Goal: Complete application form

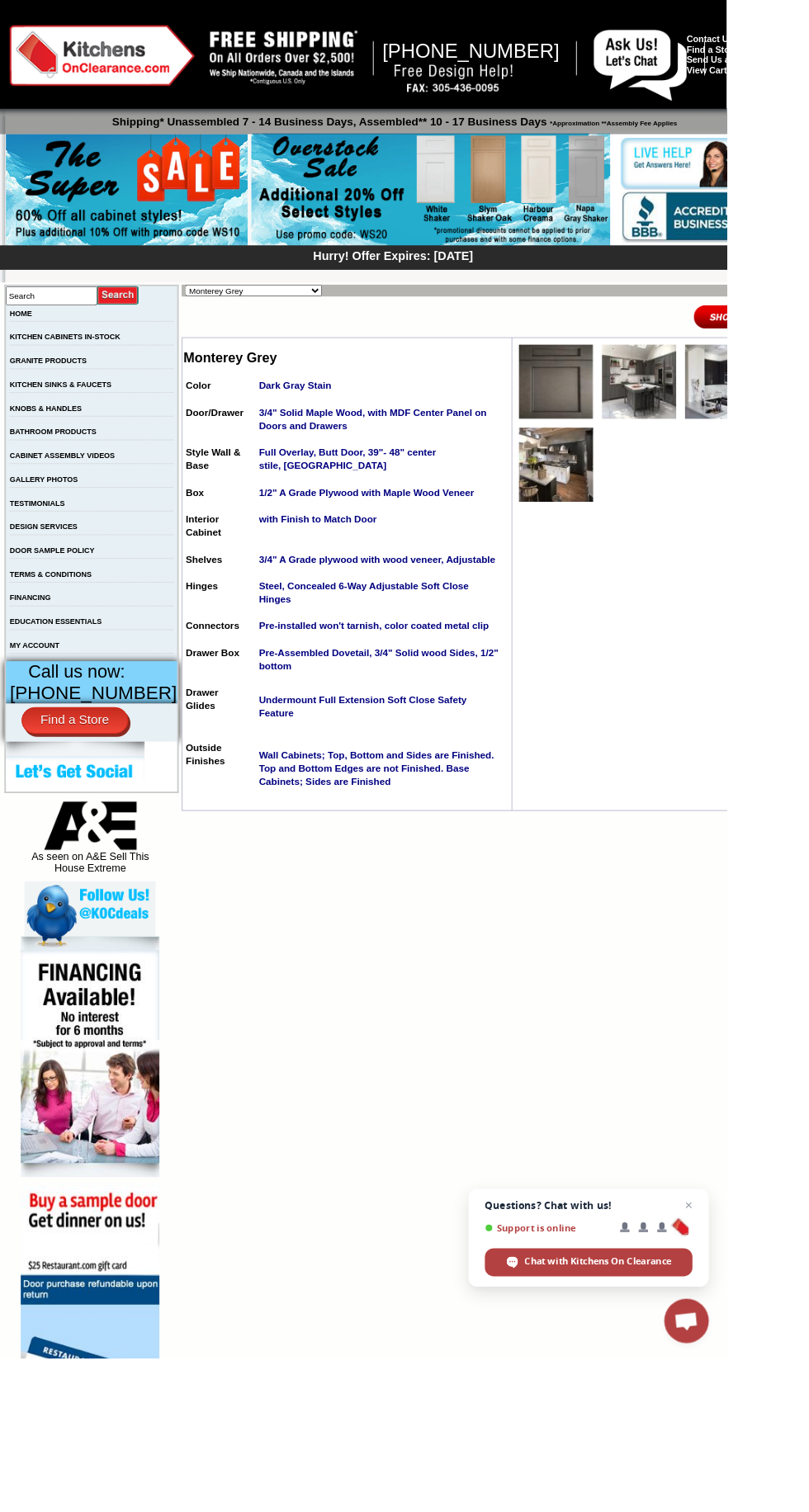
click at [156, 1464] on img at bounding box center [100, 1454] width 154 height 268
click at [146, 1313] on link at bounding box center [100, 1307] width 154 height 9
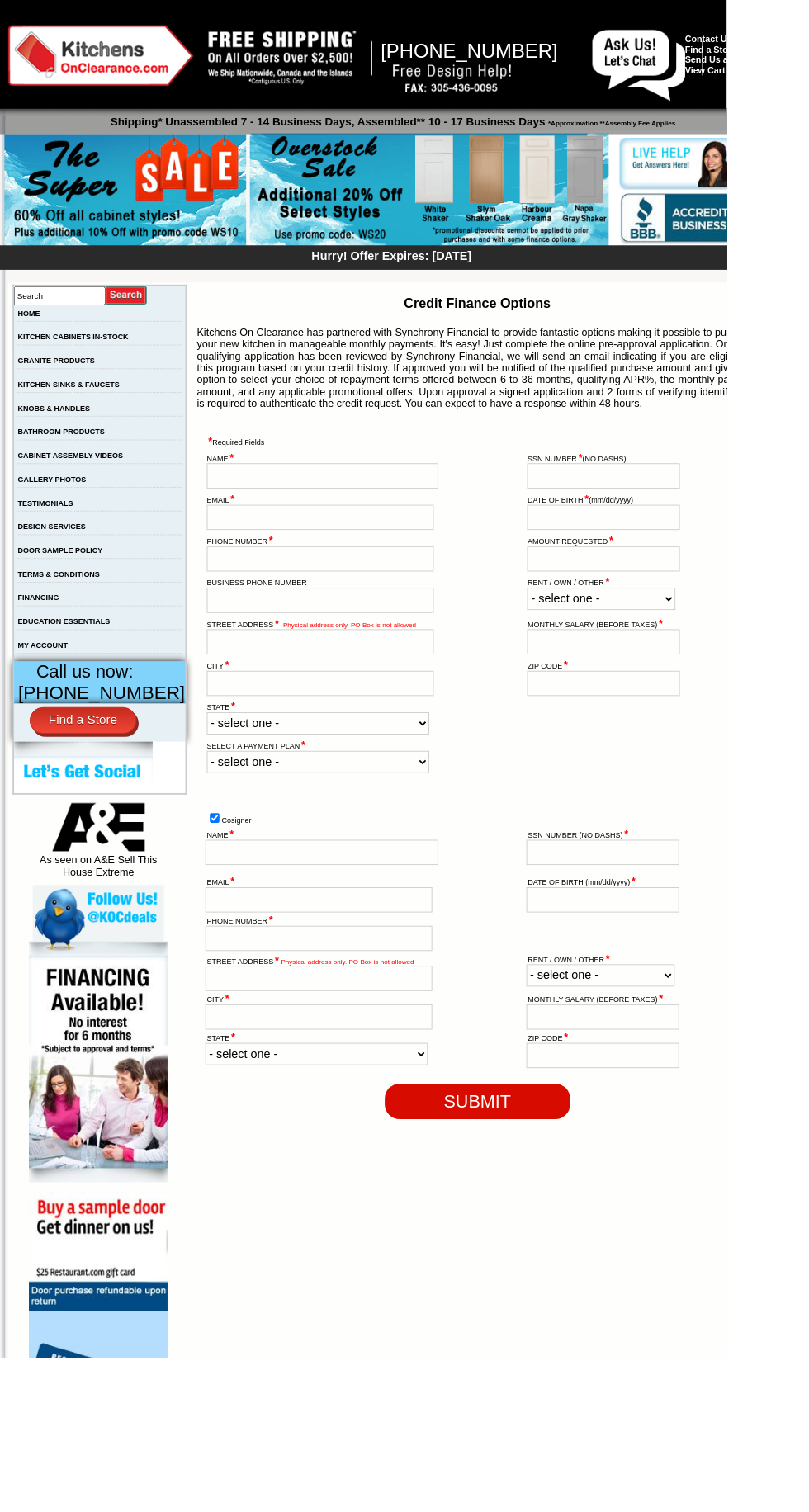
scroll to position [212, 0]
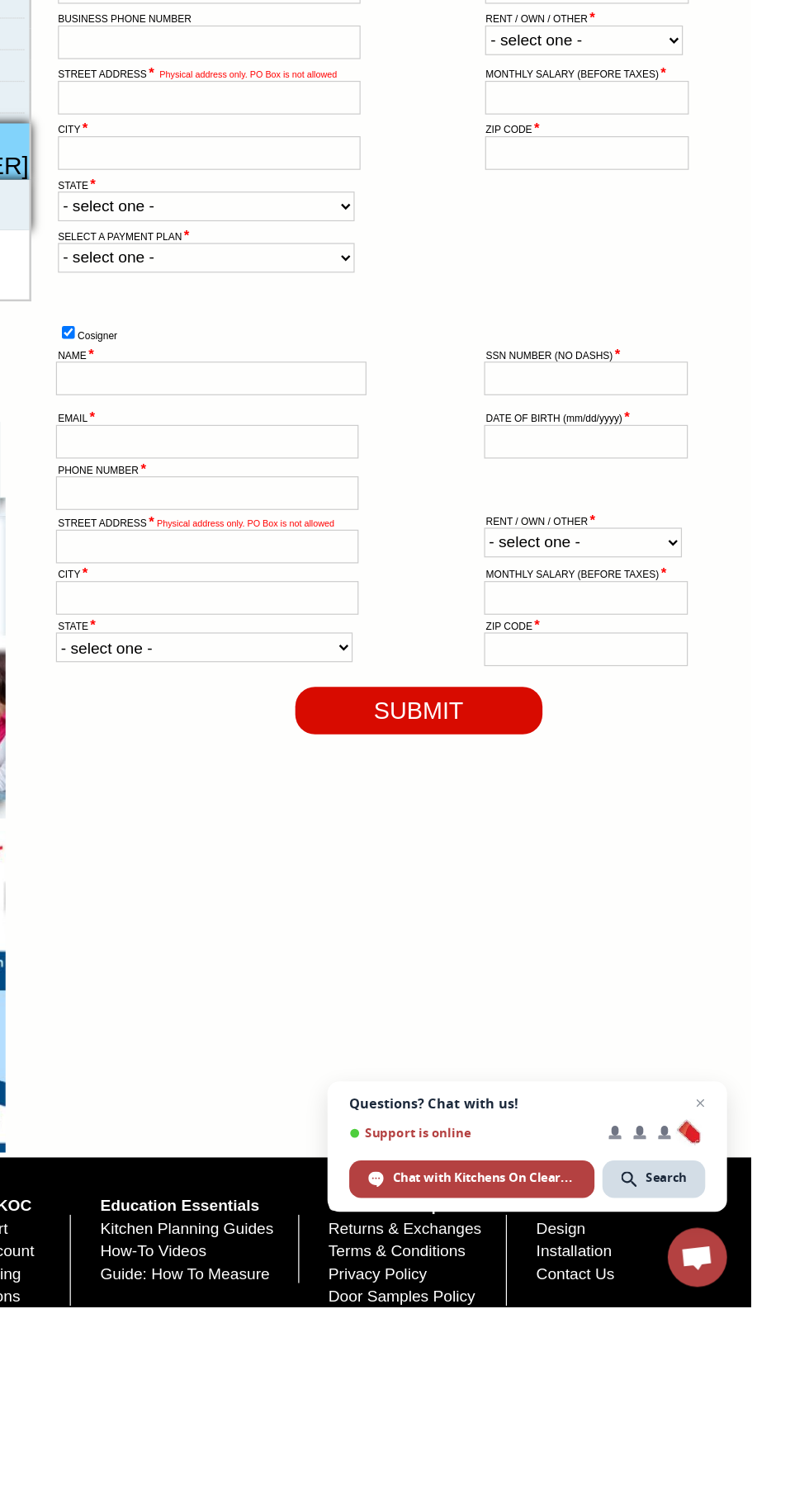
click at [285, 1036] on td "SUBMIT" at bounding box center [532, 1014] width 606 height 43
click at [273, 1036] on td "SUBMIT" at bounding box center [532, 1014] width 606 height 43
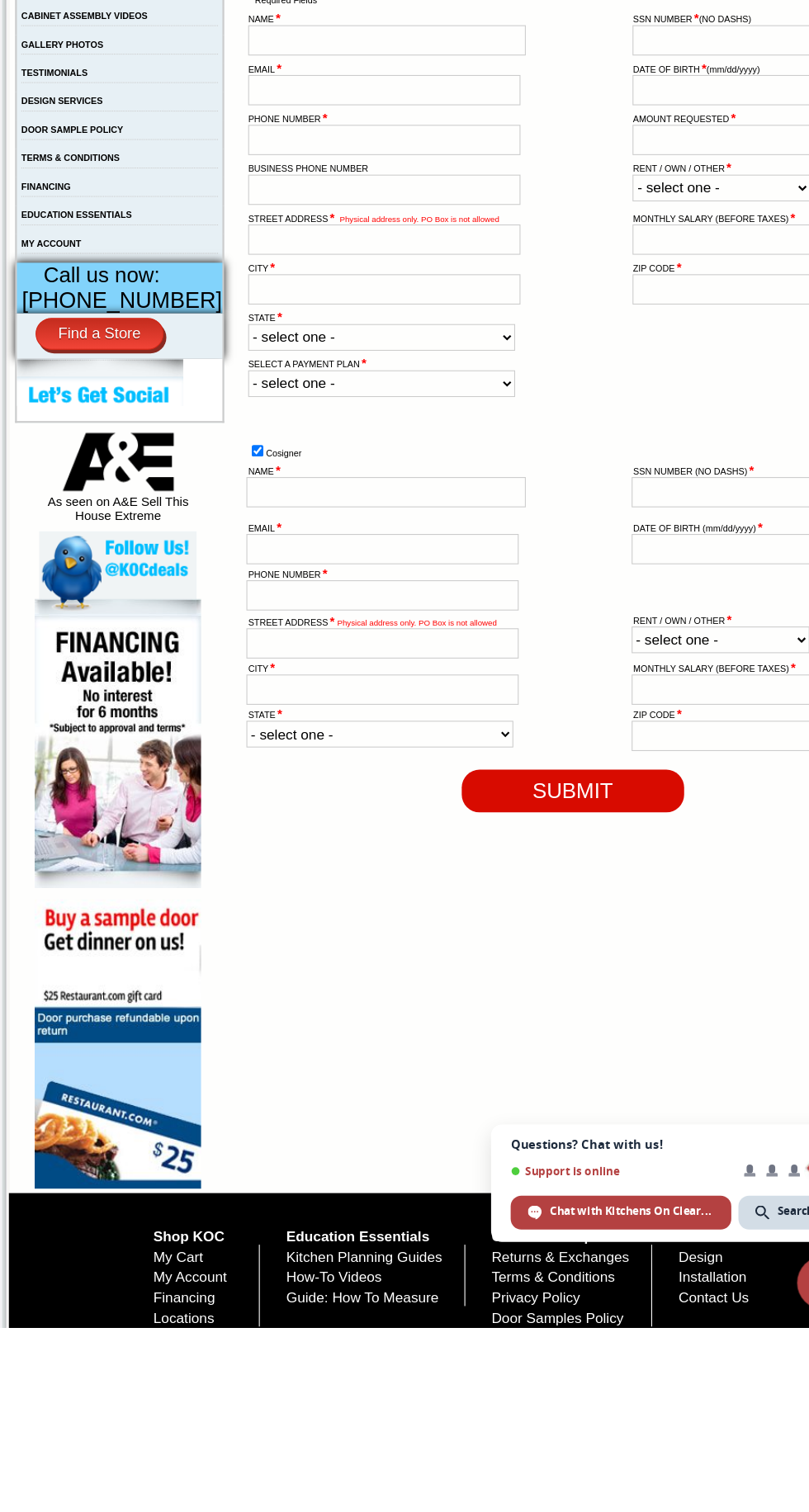
click at [49, 1386] on td "Search HOME KITCHEN CABINETS IN-STOCK GRANITE PRODUCTS KITCHEN SINKS & FAUCETS …" at bounding box center [110, 744] width 199 height 1282
click at [165, 1386] on td "Search HOME KITCHEN CABINETS IN-STOCK GRANITE PRODUCTS KITCHEN SINKS & FAUCETS …" at bounding box center [110, 744] width 199 height 1282
click at [111, 1511] on div "Shop KOC My Cart My Account Financing Locations Education Essentials Kitchen Pl…" at bounding box center [425, 1481] width 834 height 187
click at [101, 1343] on img at bounding box center [109, 1249] width 154 height 268
click at [549, 934] on td at bounding box center [535, 913] width 100 height 41
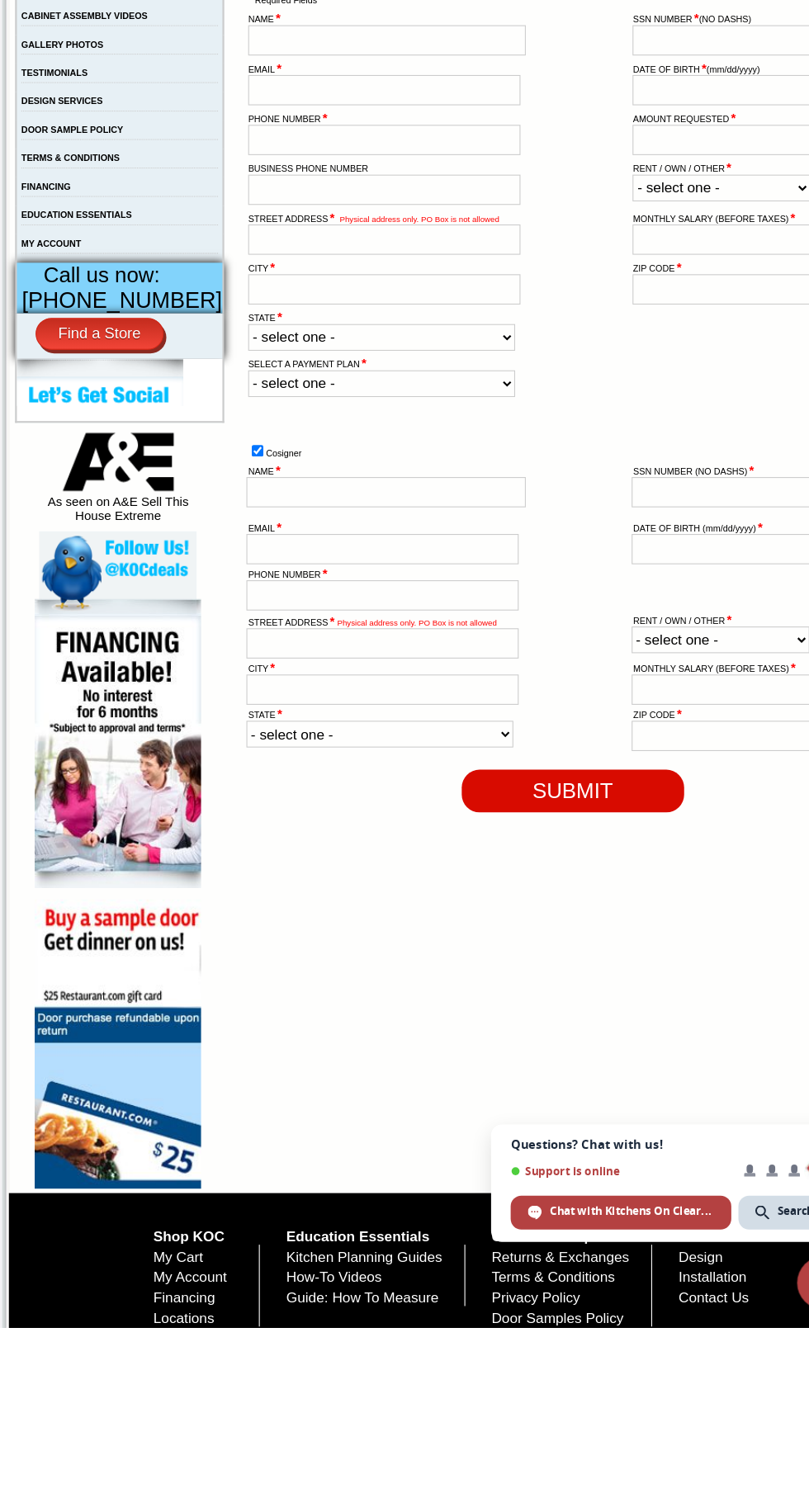
click at [589, 804] on input "text" at bounding box center [671, 790] width 170 height 28
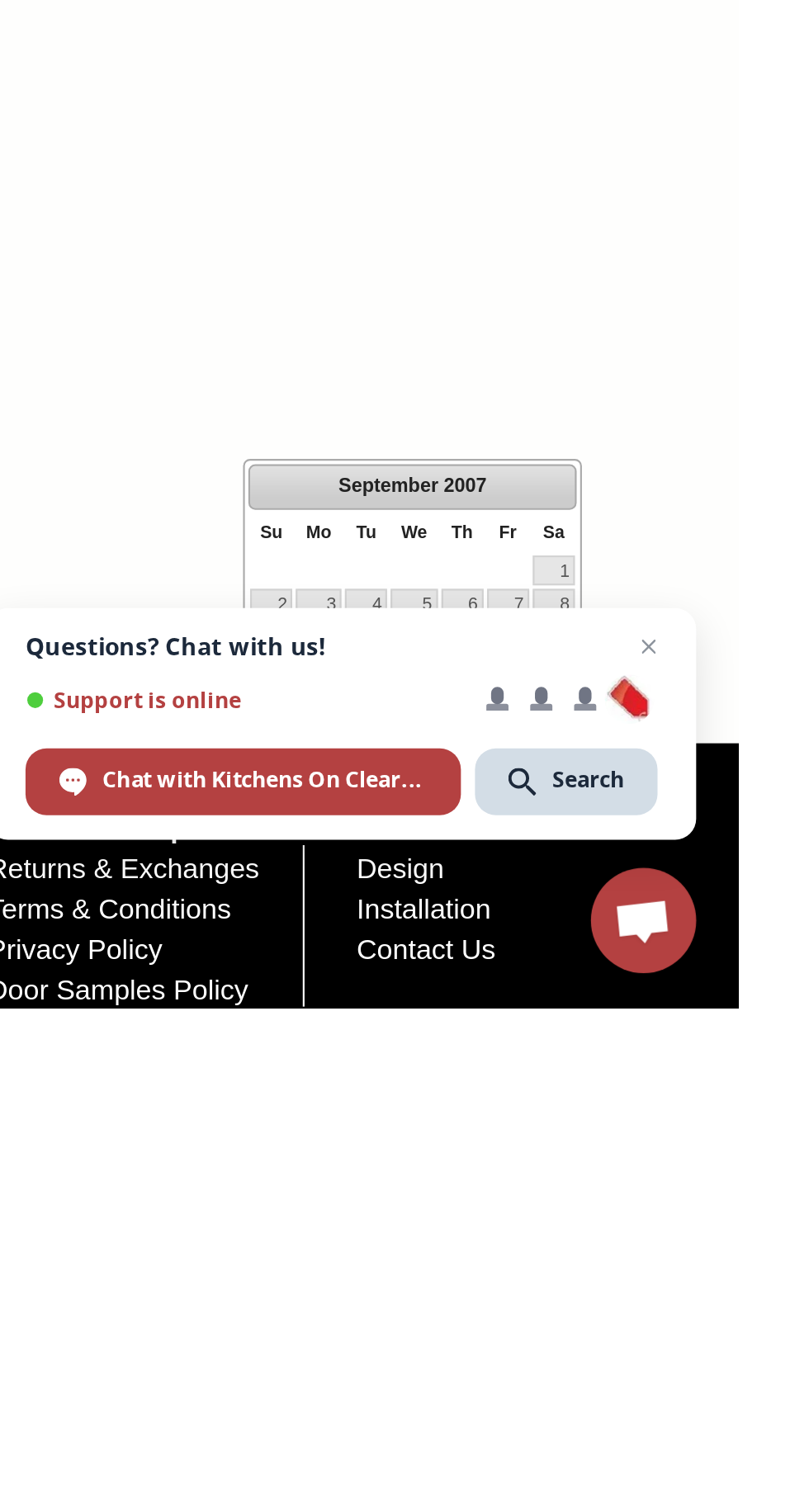
type input ",[PERSON_NAME]2×2-"
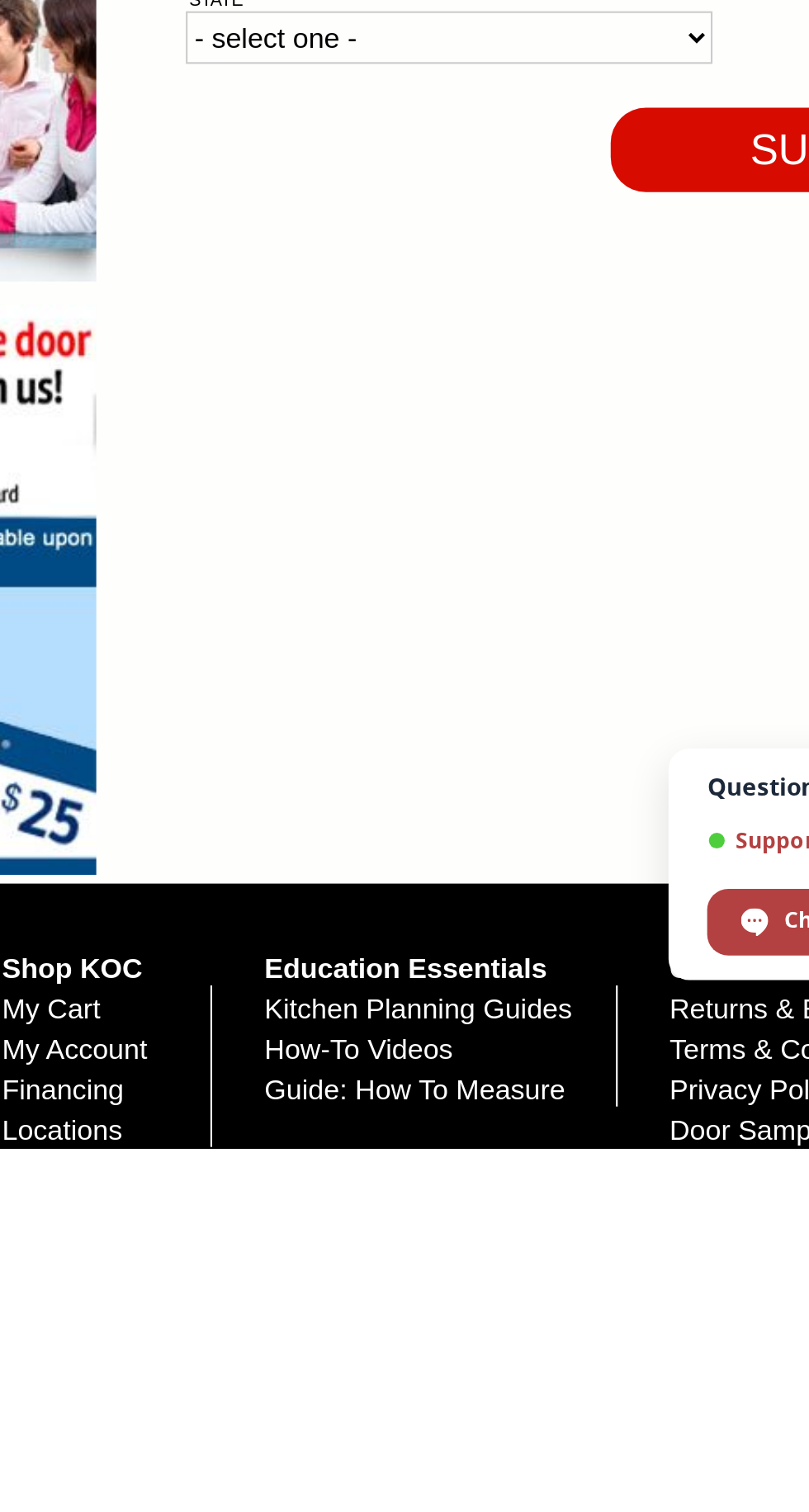
type input "7"
click at [280, 804] on input "email" at bounding box center [355, 790] width 253 height 28
click at [261, 804] on input "email" at bounding box center [355, 790] width 253 height 28
